Goal: Use online tool/utility: Utilize a website feature to perform a specific function

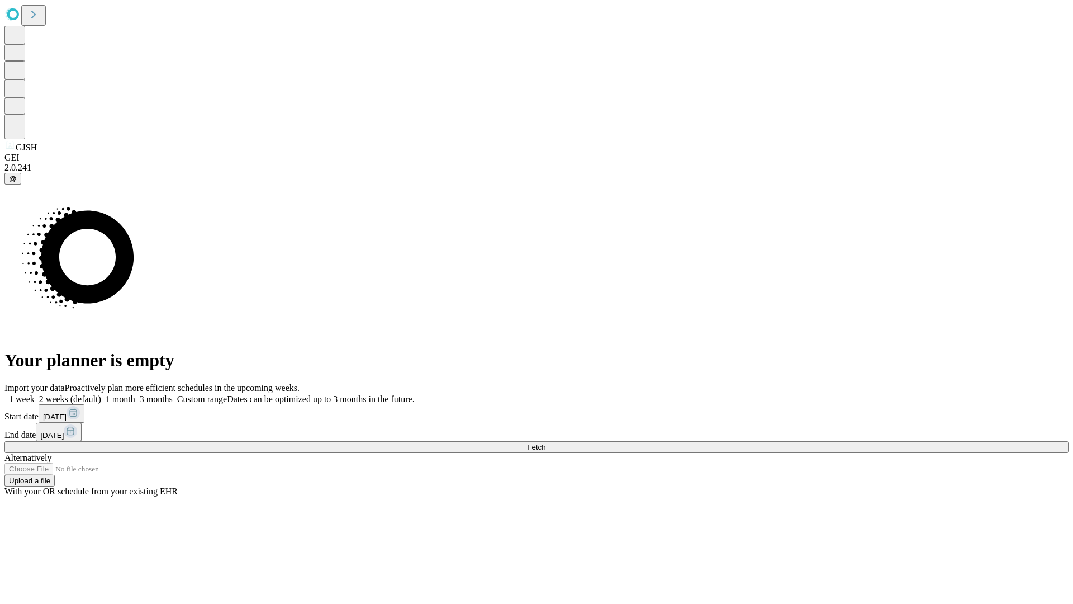
click at [545, 443] on span "Fetch" at bounding box center [536, 447] width 18 height 8
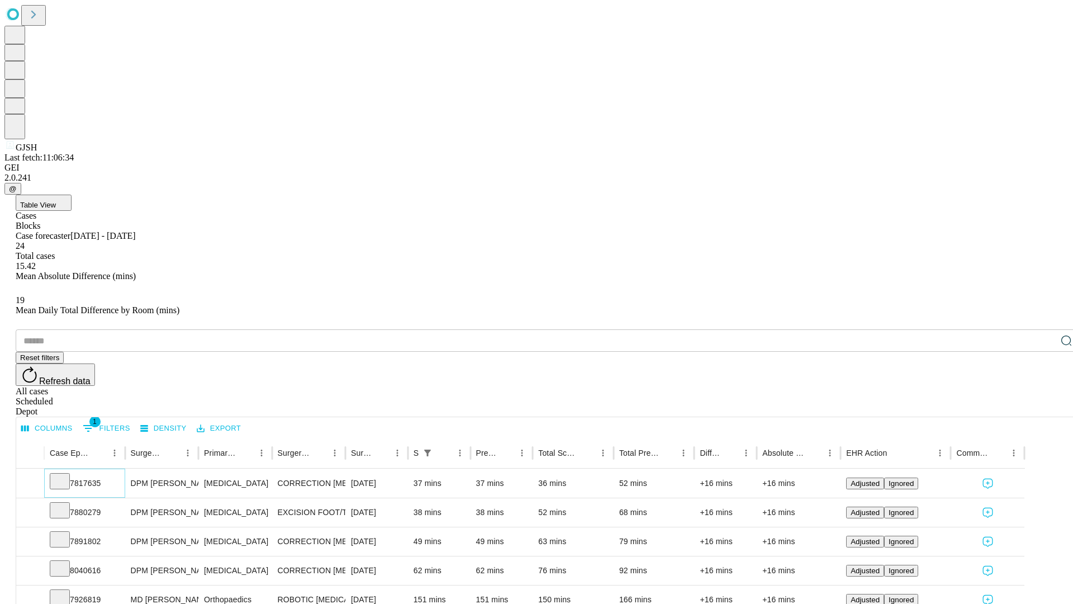
click at [65, 475] on icon at bounding box center [59, 480] width 11 height 11
